Goal: Use online tool/utility: Utilize a website feature to perform a specific function

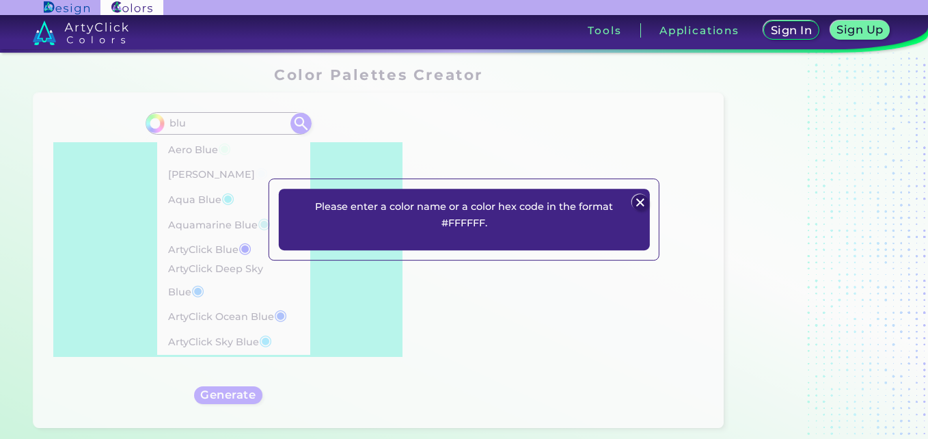
type input "blu"
click at [640, 200] on img at bounding box center [640, 202] width 16 height 16
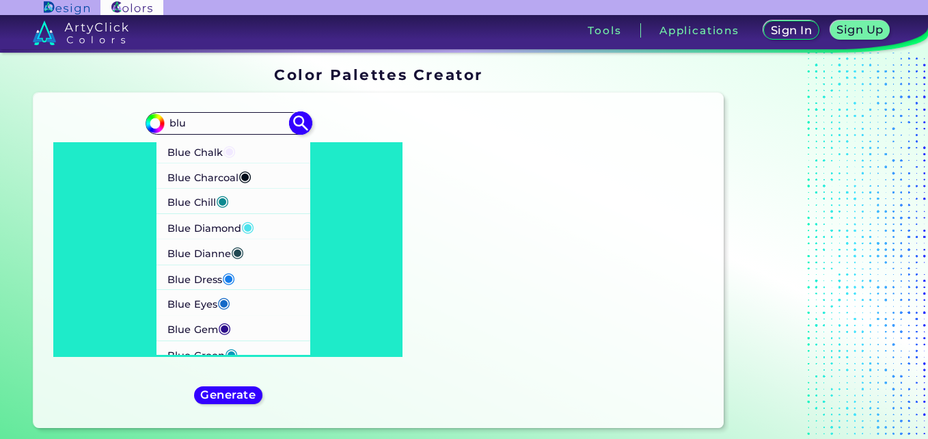
scroll to position [398, 0]
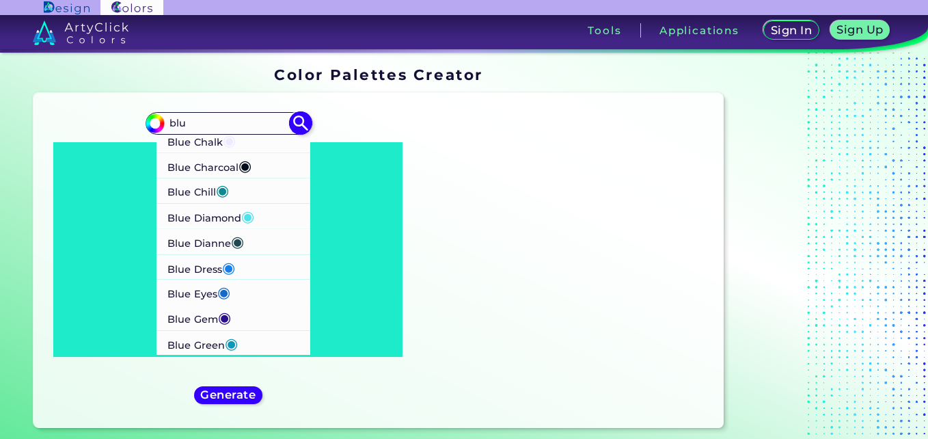
click at [206, 290] on p "Blue Eyes ◉" at bounding box center [198, 291] width 63 height 25
type input "#1569c7"
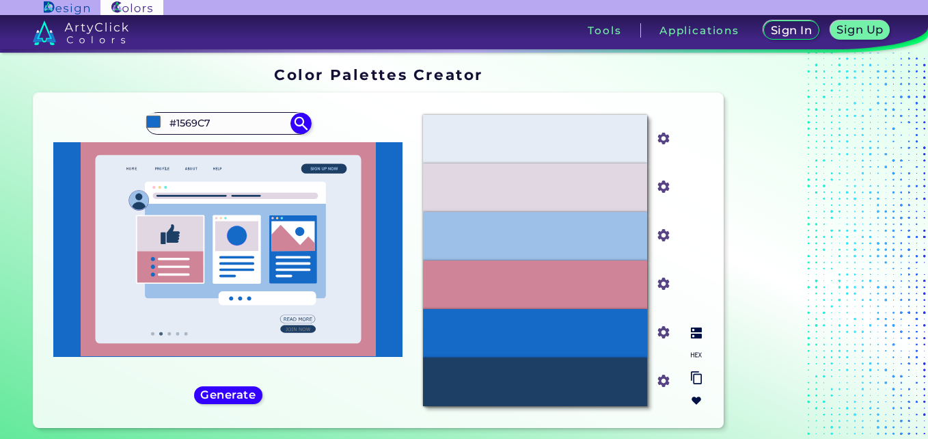
click at [696, 358] on img at bounding box center [696, 354] width 11 height 11
click at [695, 333] on img at bounding box center [696, 332] width 11 height 11
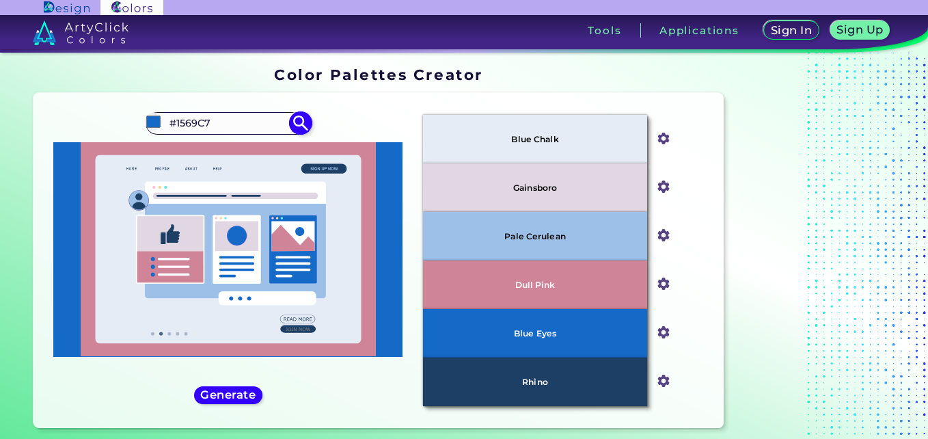
click at [262, 126] on input "#1569C7" at bounding box center [228, 123] width 127 height 18
type input "#"
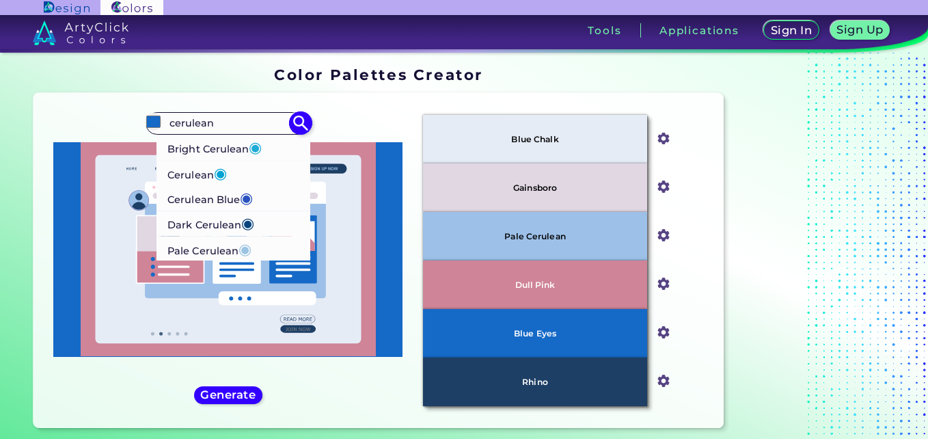
type input "cerulean"
click at [190, 174] on p "Cerulean ◉" at bounding box center [196, 172] width 59 height 25
type input "#02a4d3"
type input "#02A4D3"
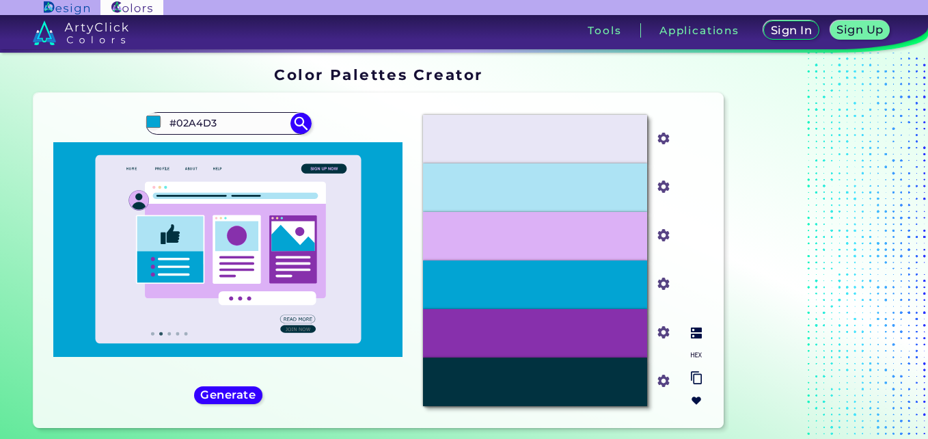
click at [666, 375] on input "#013240" at bounding box center [660, 378] width 17 height 17
type input "#07485a"
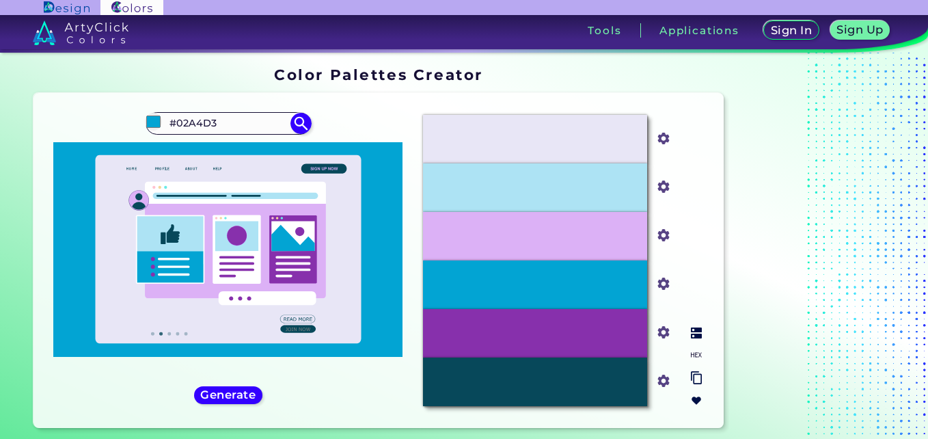
click at [664, 332] on input "#8730ac" at bounding box center [660, 330] width 17 height 17
type input "#3830ab"
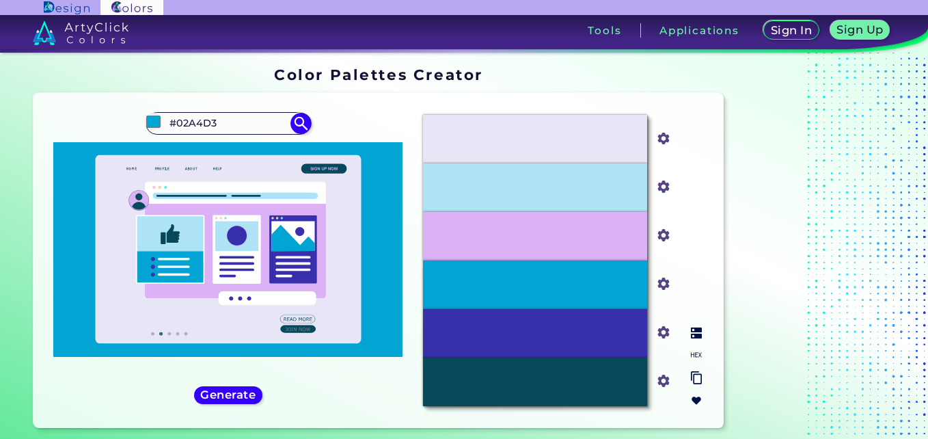
click at [663, 237] on input "#dcb1f6" at bounding box center [660, 233] width 17 height 17
type input "#c4b2f5"
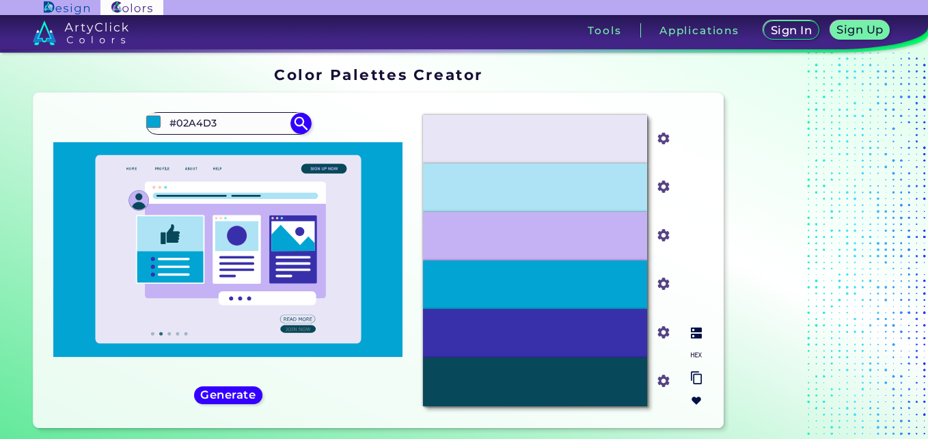
click at [659, 232] on input "#c4b2f5" at bounding box center [660, 233] width 17 height 17
type input "#b2b4f5"
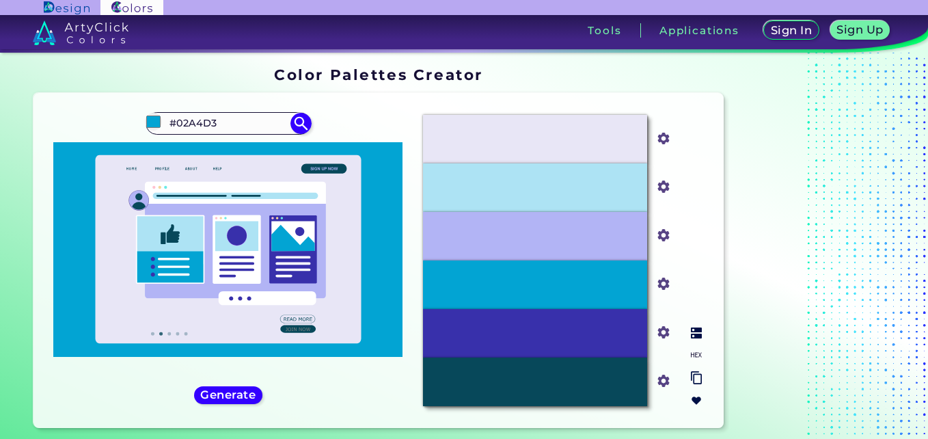
click at [663, 140] on input "#e8e6f6" at bounding box center [660, 136] width 17 height 17
type input "#e5e8f6"
click at [246, 391] on h5 "Generate" at bounding box center [228, 394] width 50 height 10
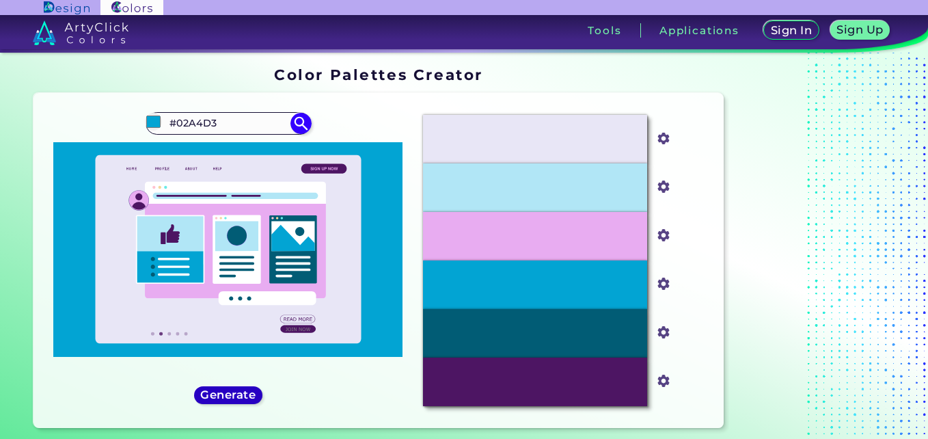
click at [246, 391] on h5 "Generate" at bounding box center [228, 394] width 50 height 10
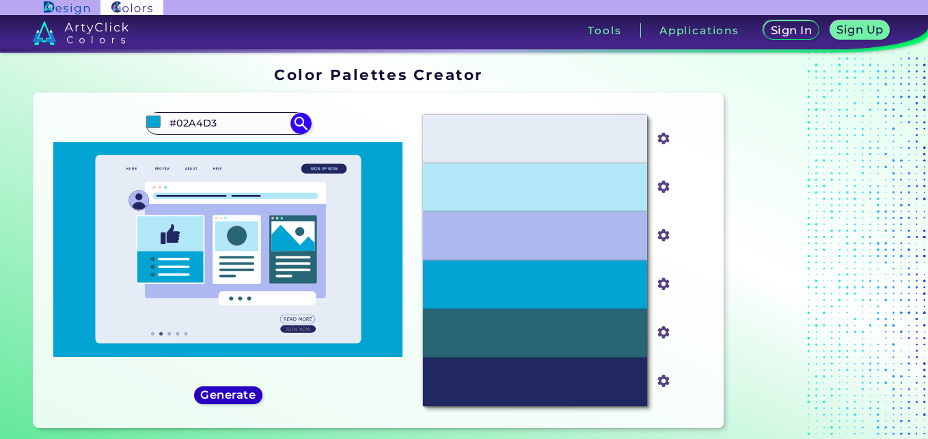
click at [246, 391] on h5 "Generate" at bounding box center [228, 394] width 50 height 10
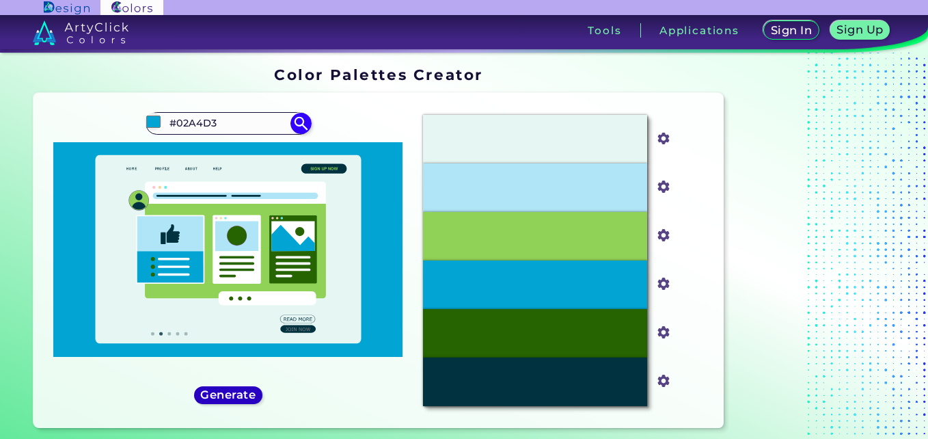
click at [246, 391] on h5 "Generate" at bounding box center [228, 394] width 50 height 10
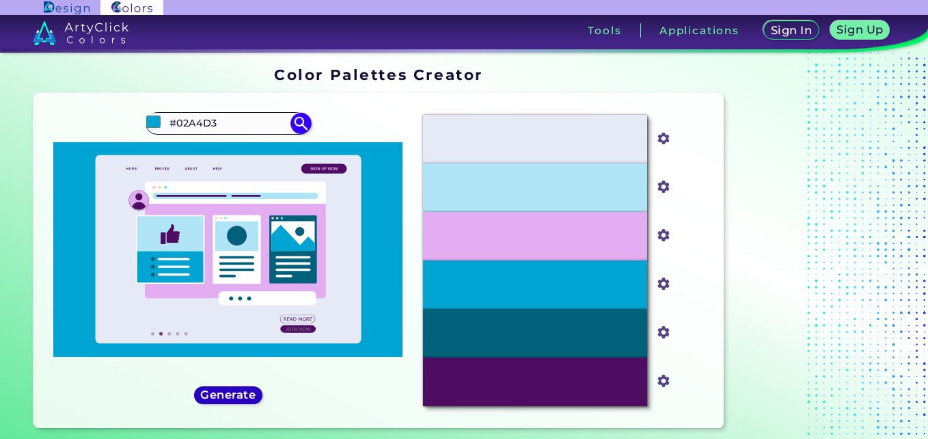
click at [246, 391] on h5 "Generate" at bounding box center [228, 394] width 50 height 10
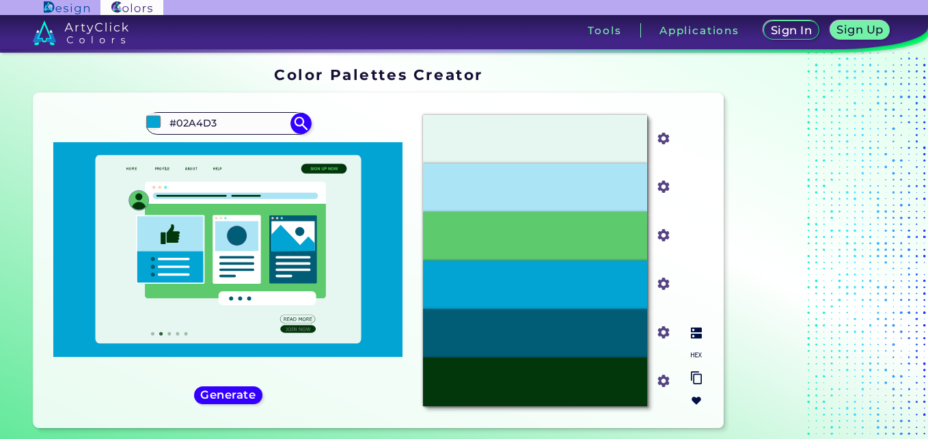
click at [665, 381] on input "#02370b" at bounding box center [660, 378] width 17 height 17
type input "#020536"
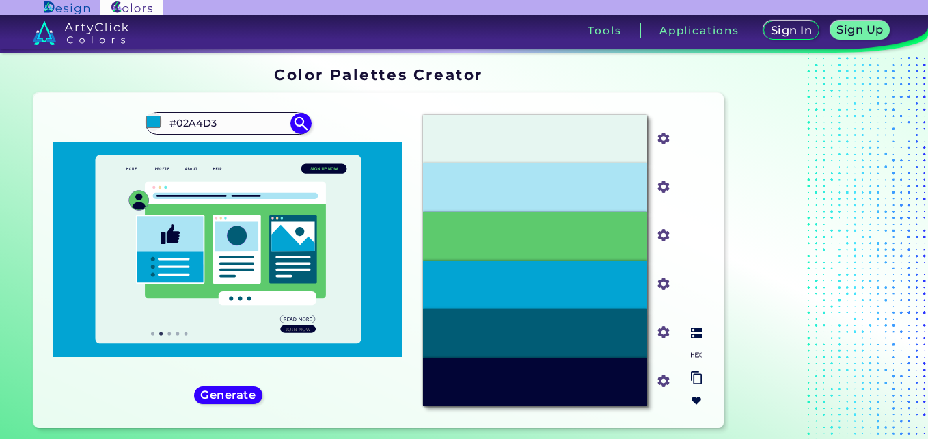
click at [663, 329] on input "#015c75" at bounding box center [660, 330] width 17 height 17
type input "#010f74"
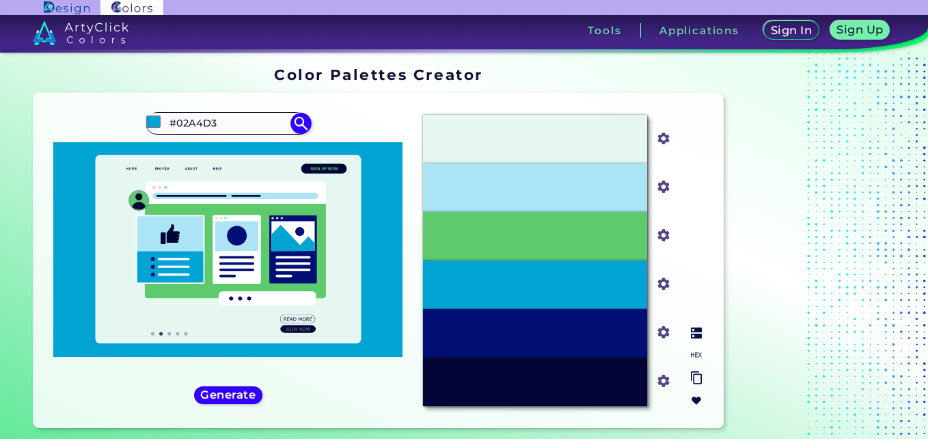
click at [663, 281] on input "#02a4d3" at bounding box center [660, 282] width 17 height 17
type input "#0210d4"
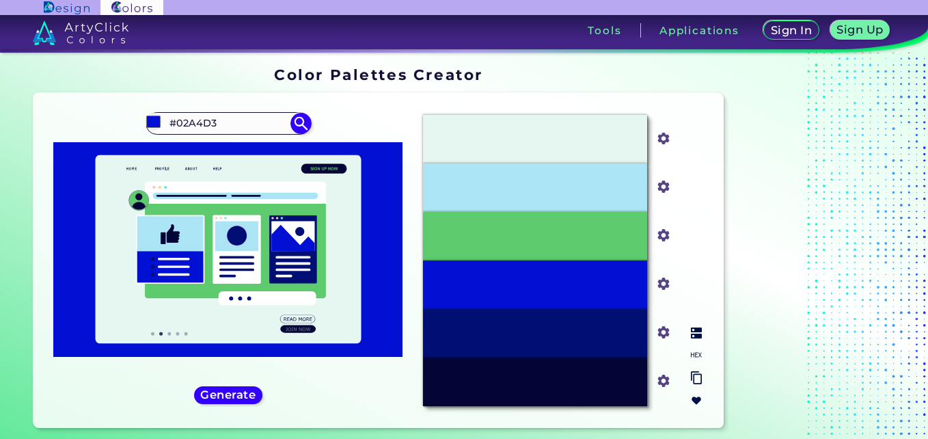
click at [663, 233] on input "#5dca6d" at bounding box center [660, 233] width 17 height 17
type input "#655dcb"
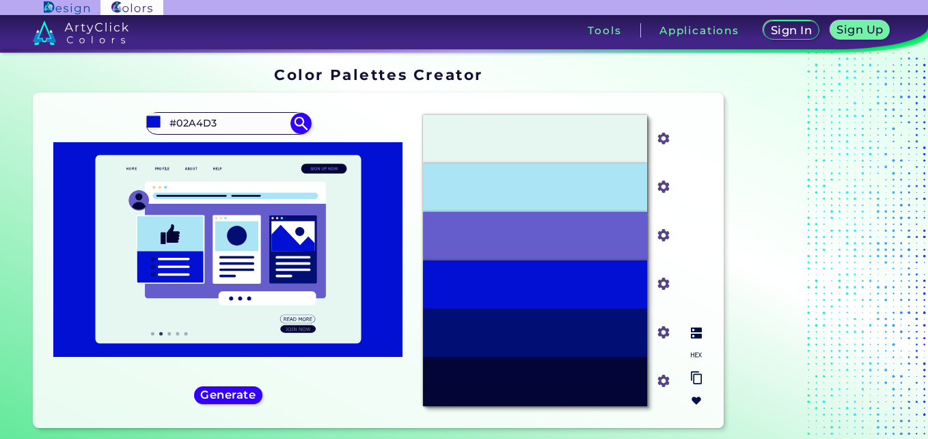
click at [661, 186] on input "#abe4f4" at bounding box center [660, 185] width 17 height 17
type input "#aaa9f4"
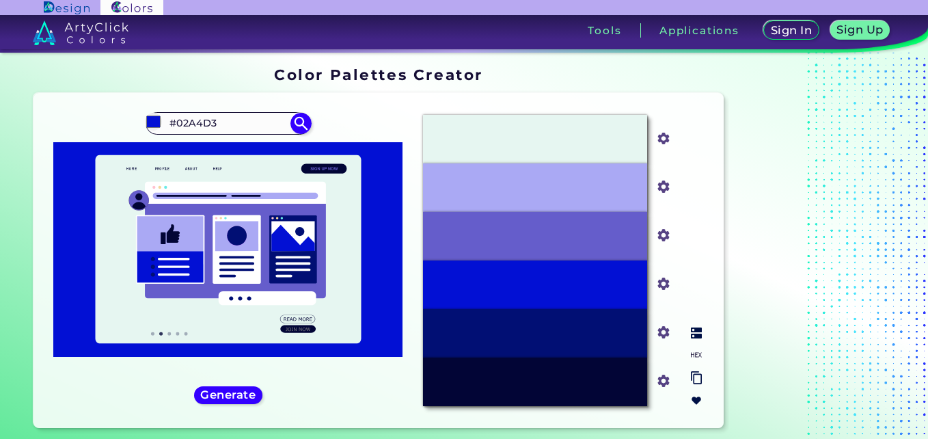
click at [663, 137] on input "#e6f6f1" at bounding box center [660, 136] width 17 height 17
type input "#e6e5f6"
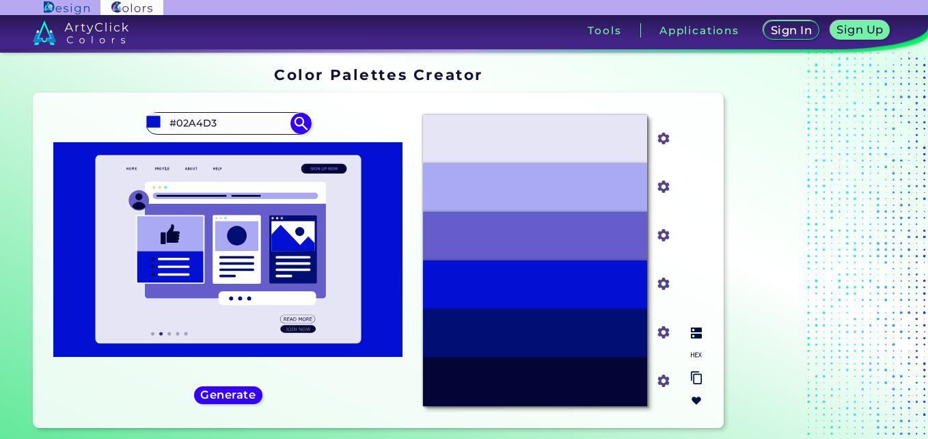
click at [661, 284] on input "#0210d4" at bounding box center [660, 282] width 17 height 17
type input "#0237d4"
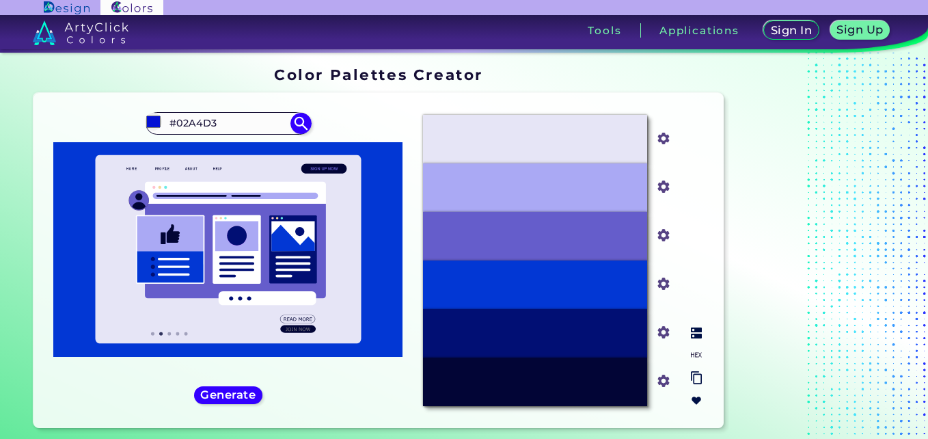
type input "#0237d4"
click at [696, 353] on img at bounding box center [696, 354] width 11 height 11
click at [698, 334] on img at bounding box center [696, 332] width 11 height 11
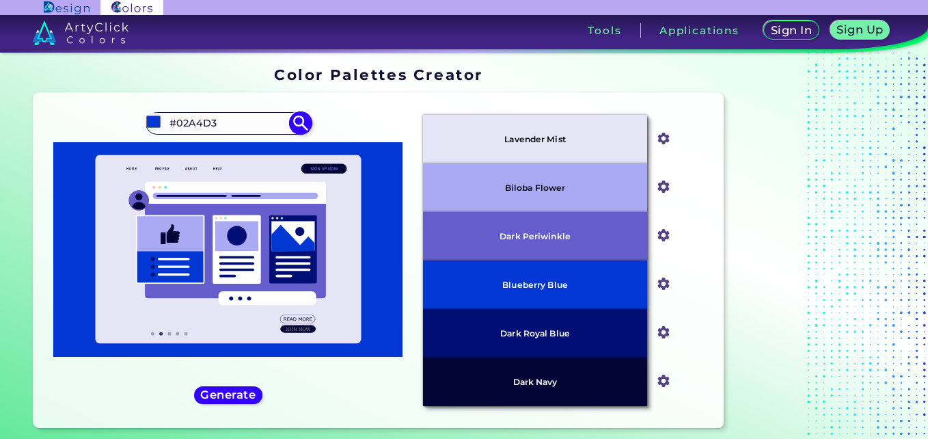
click at [254, 127] on input "#02A4D3" at bounding box center [228, 123] width 127 height 18
type input "#"
click at [265, 109] on div "#0237d4 dark royak blue" at bounding box center [228, 260] width 368 height 312
click at [208, 123] on input "dark royak blue" at bounding box center [228, 123] width 127 height 18
type input "dark royal blue"
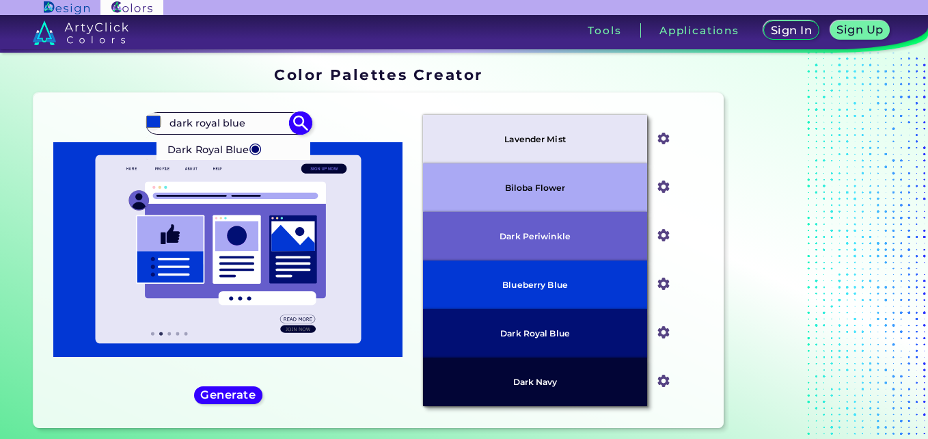
click at [218, 150] on p "Dark Royal Blue ◉" at bounding box center [214, 147] width 94 height 25
type input "#02066f"
type input "#02066F"
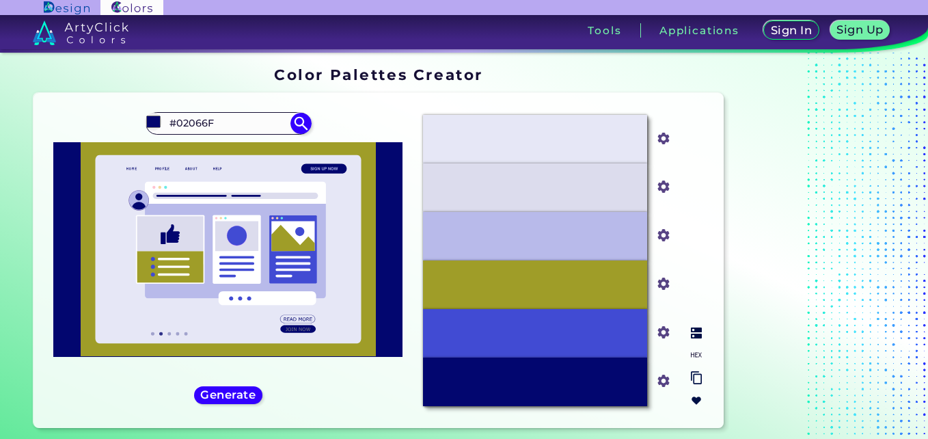
click at [662, 286] on input "#9f9d28" at bounding box center [660, 282] width 17 height 17
type input "#36289f"
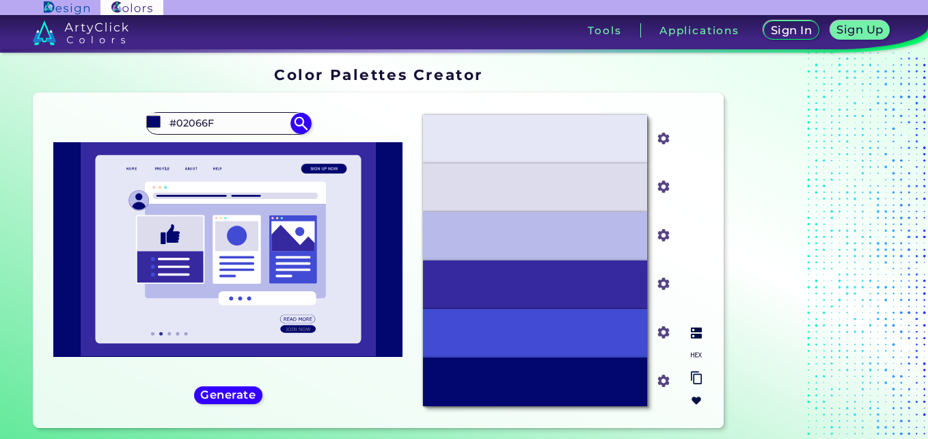
click at [662, 335] on input "#414bd3" at bounding box center [660, 330] width 17 height 17
type input "#353b92"
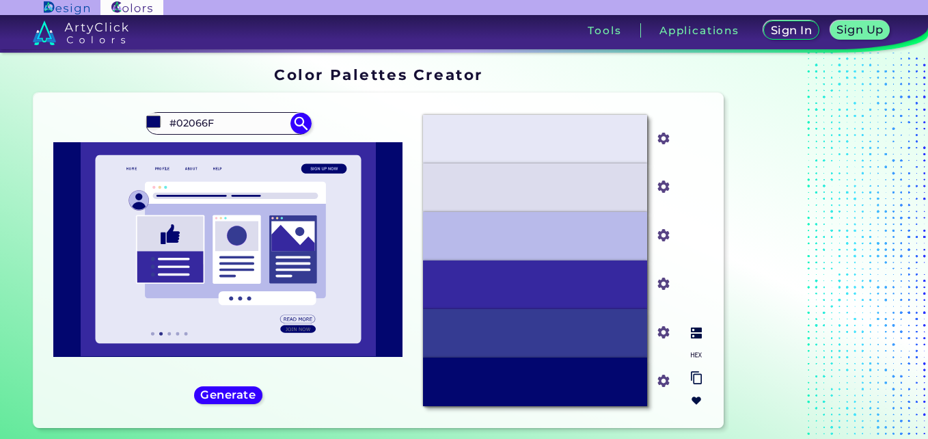
click at [664, 238] on input "#b8baea" at bounding box center [660, 233] width 17 height 17
click at [541, 259] on div "#B8BAEA" at bounding box center [535, 236] width 224 height 49
click at [664, 188] on input "#dcdced" at bounding box center [660, 185] width 17 height 17
type input "#dddeee"
click at [663, 141] on input "#e6e7f6" at bounding box center [660, 136] width 17 height 17
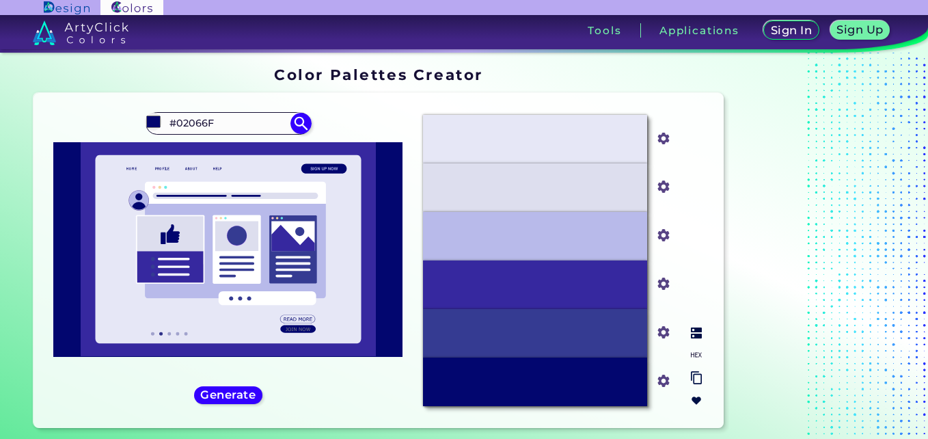
click at [570, 232] on div "#B8BAEA" at bounding box center [535, 236] width 224 height 49
